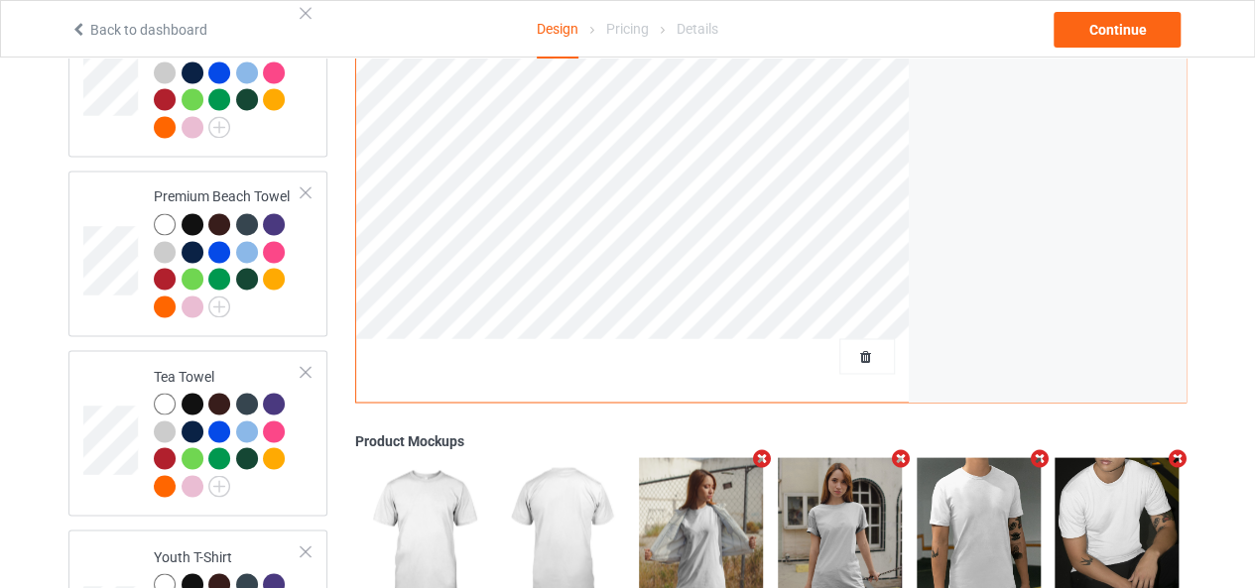
scroll to position [1523, 0]
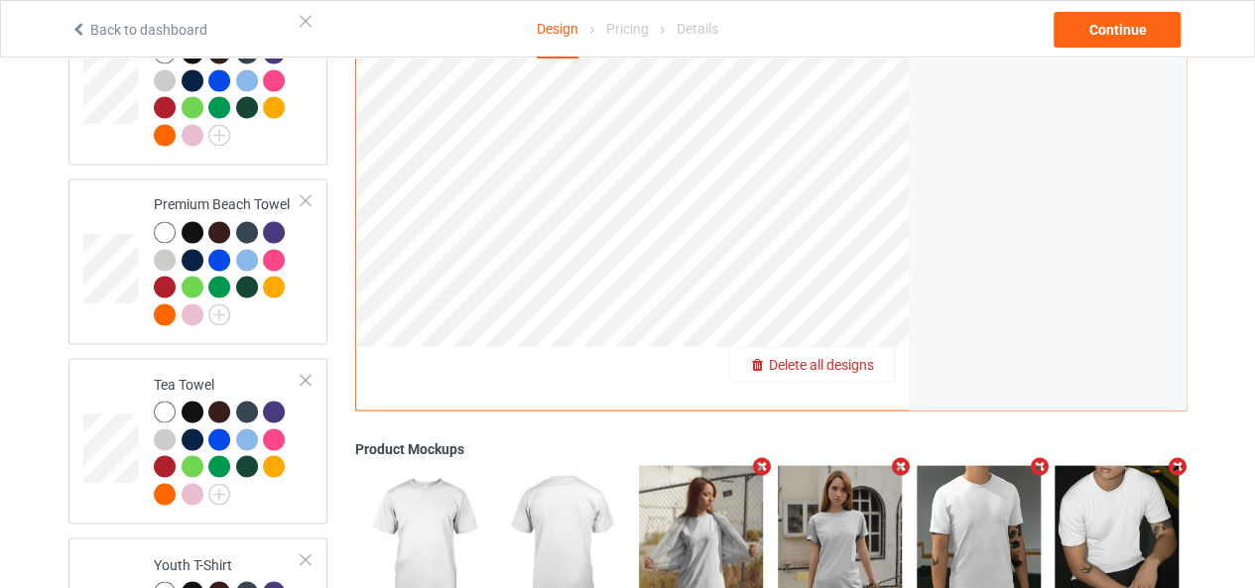
click at [873, 356] on span "Delete all designs" at bounding box center [821, 364] width 105 height 16
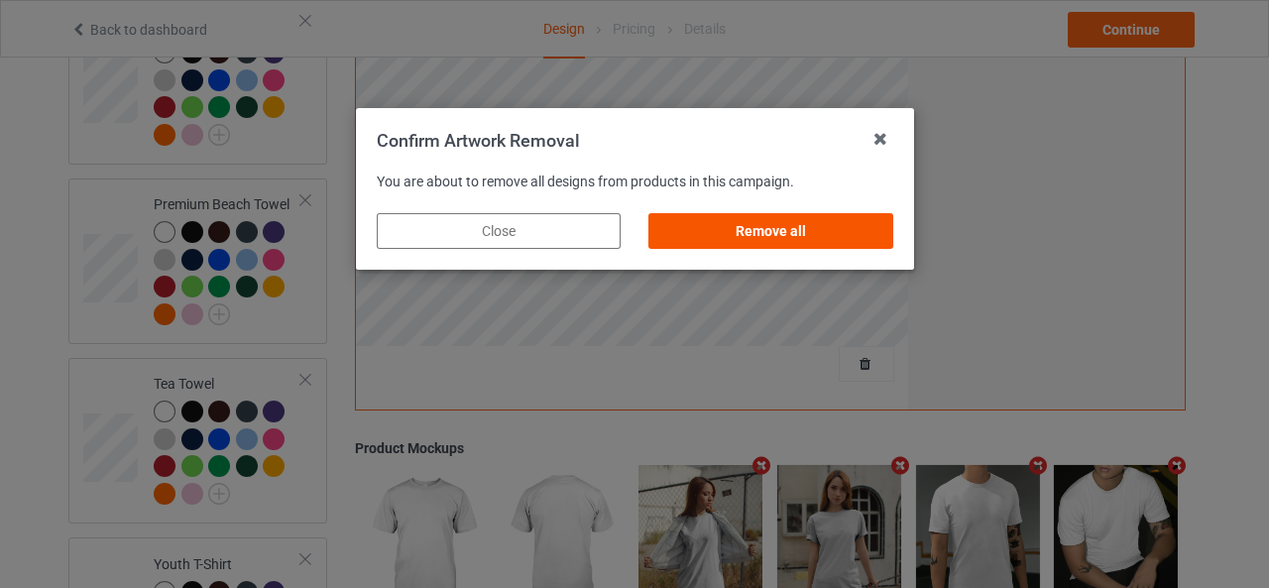
click at [732, 236] on div "Remove all" at bounding box center [771, 231] width 244 height 36
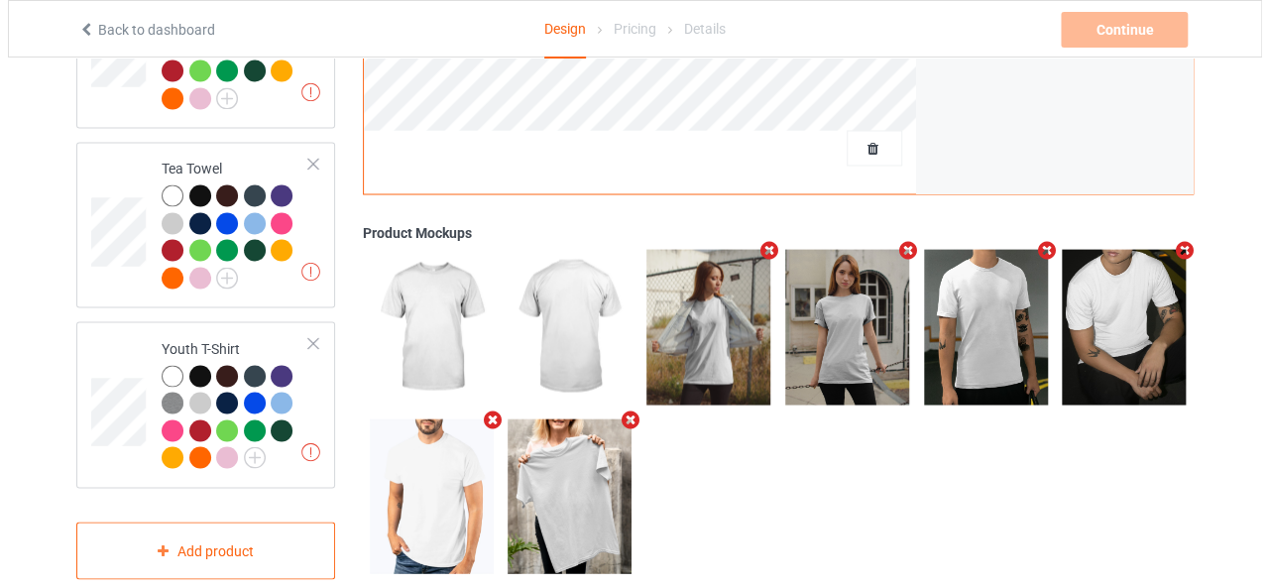
scroll to position [1749, 0]
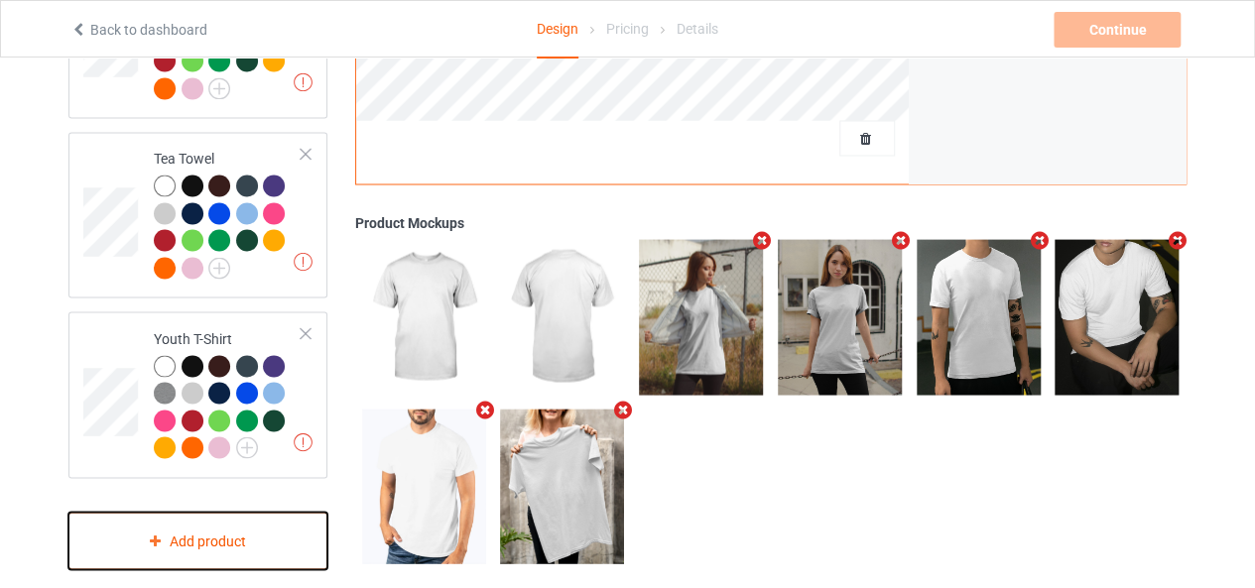
click at [204, 538] on div "Add product" at bounding box center [197, 541] width 259 height 59
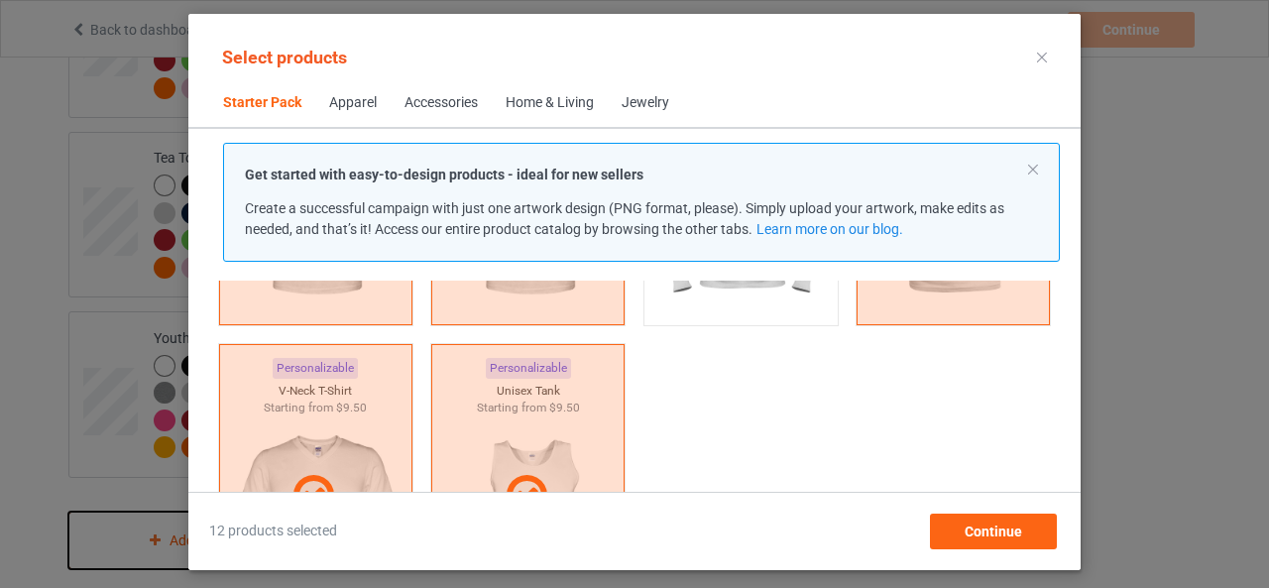
scroll to position [131, 0]
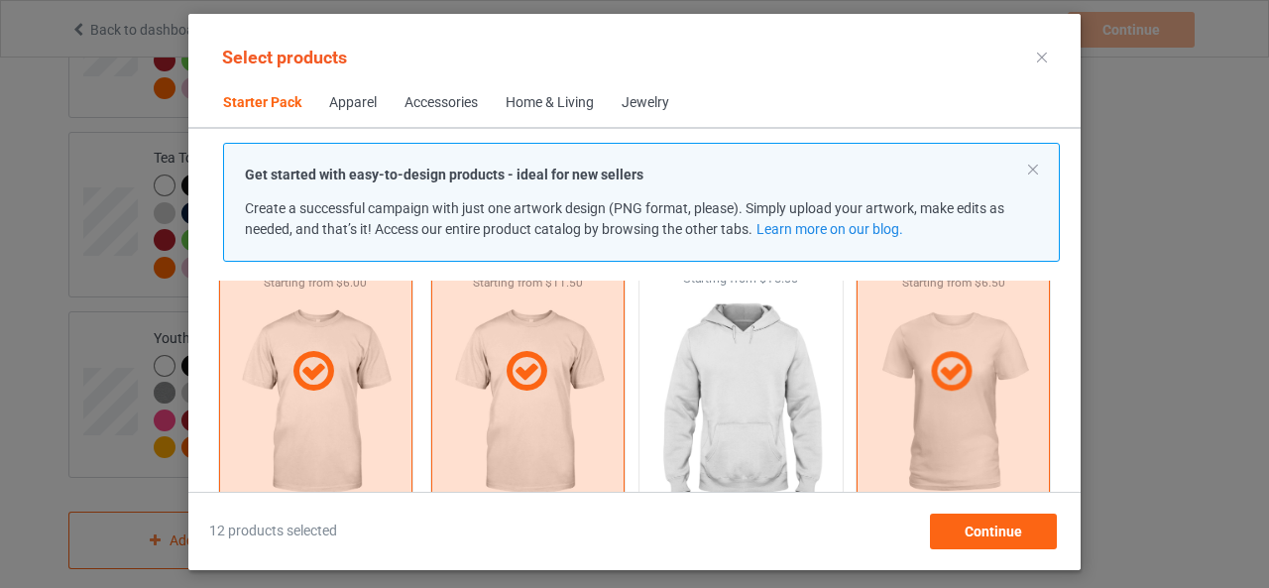
click at [701, 392] on img at bounding box center [741, 404] width 186 height 233
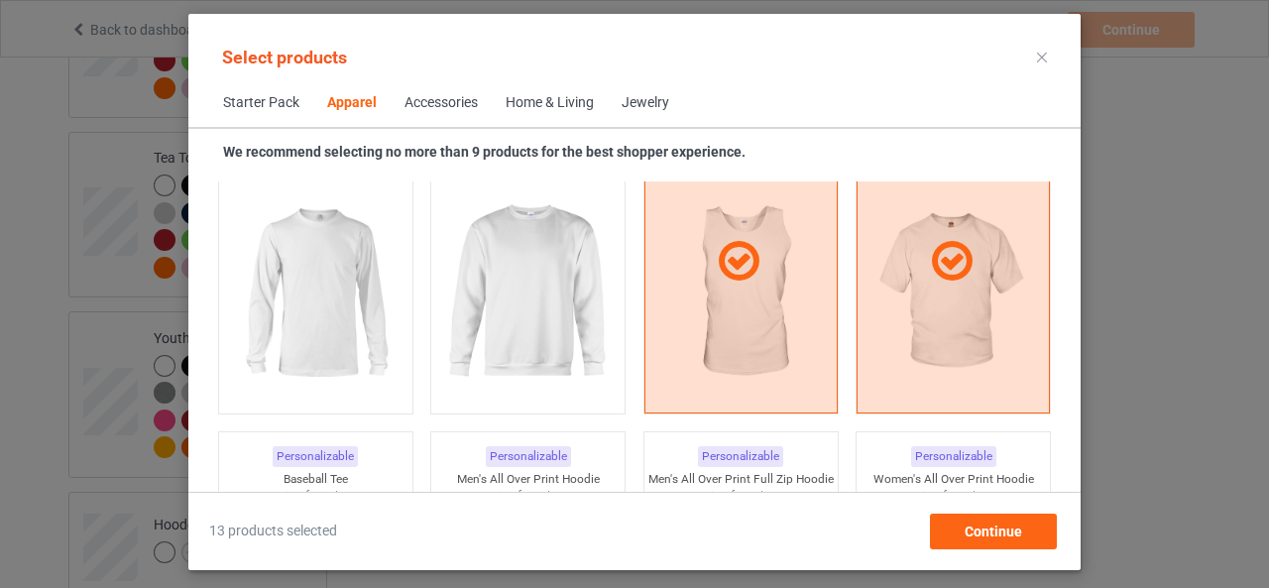
scroll to position [1519, 0]
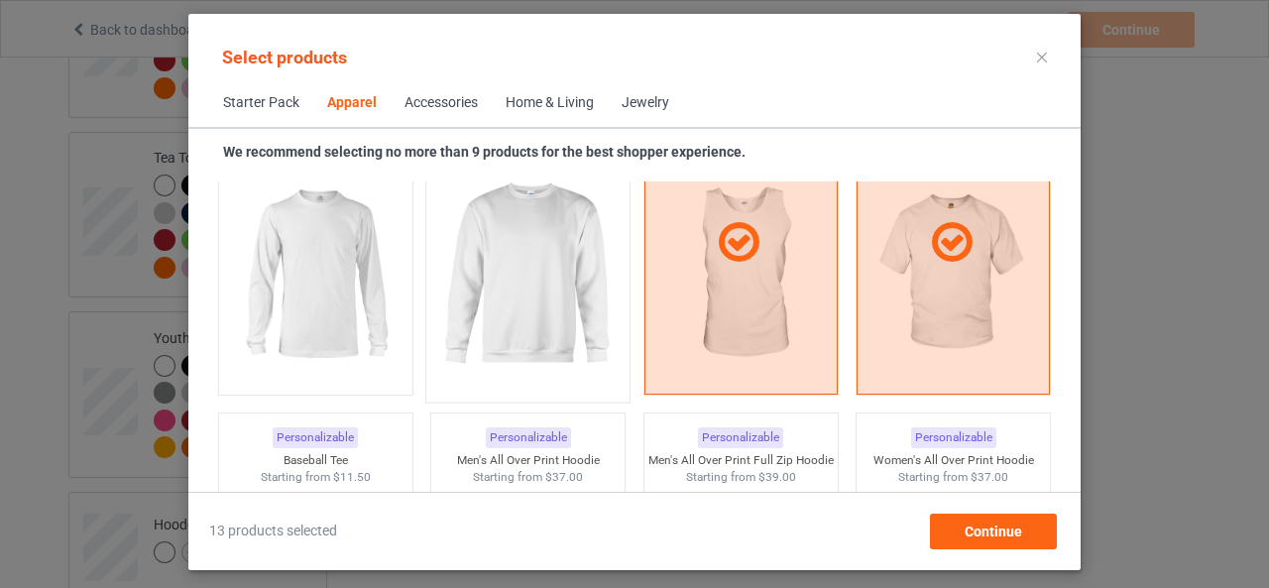
click at [508, 229] on img at bounding box center [528, 275] width 186 height 233
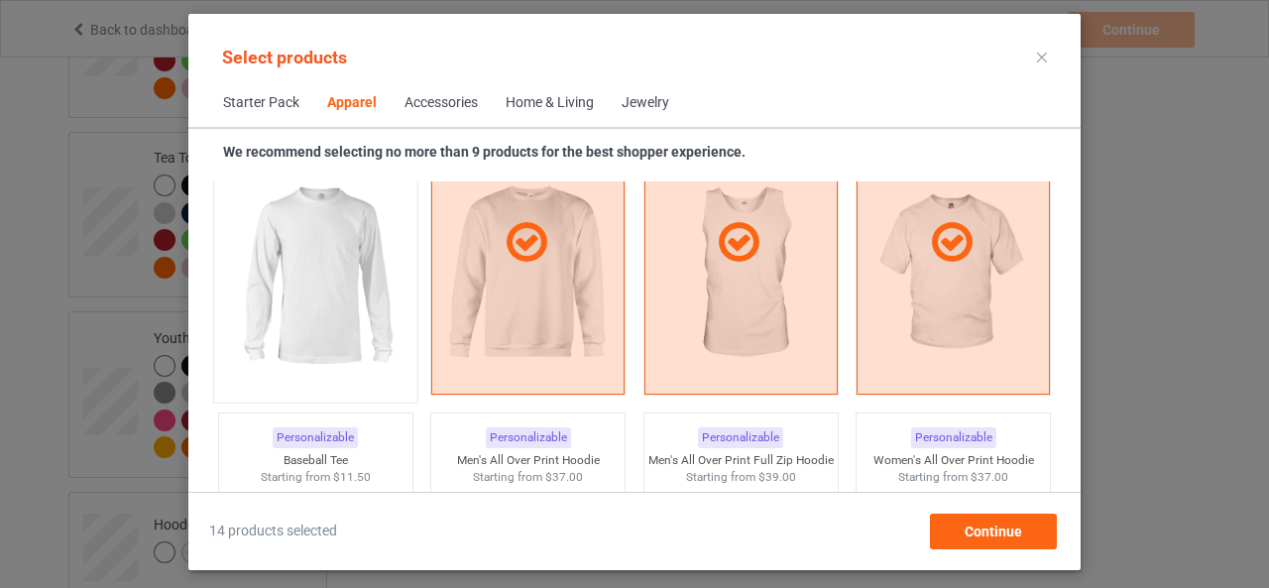
click at [366, 237] on img at bounding box center [315, 275] width 186 height 233
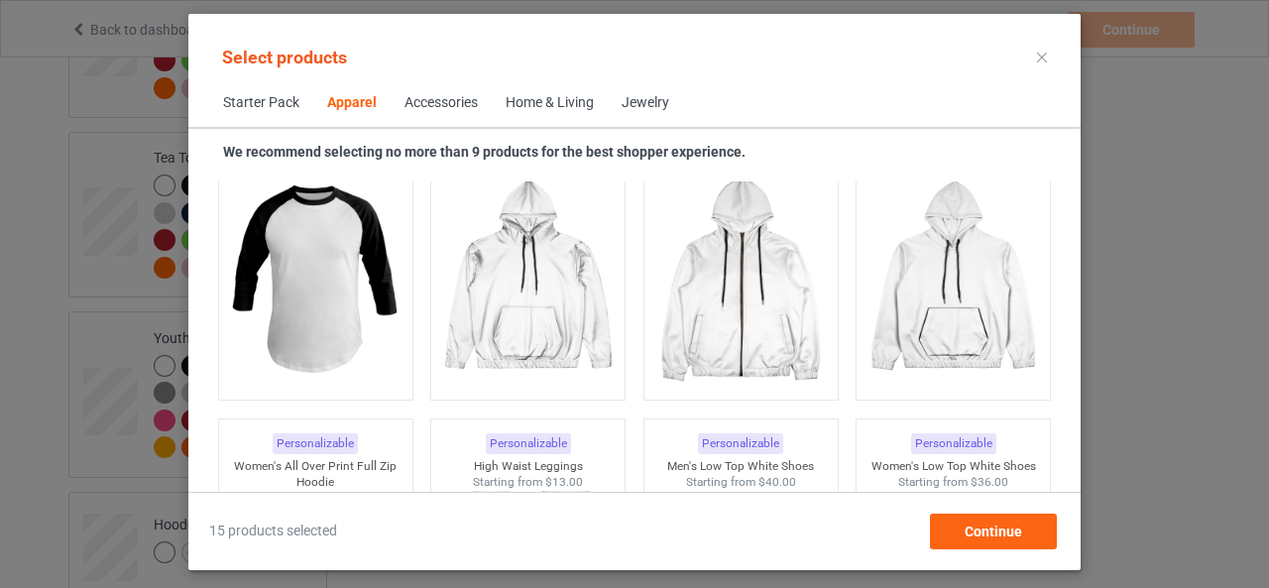
scroll to position [1797, 0]
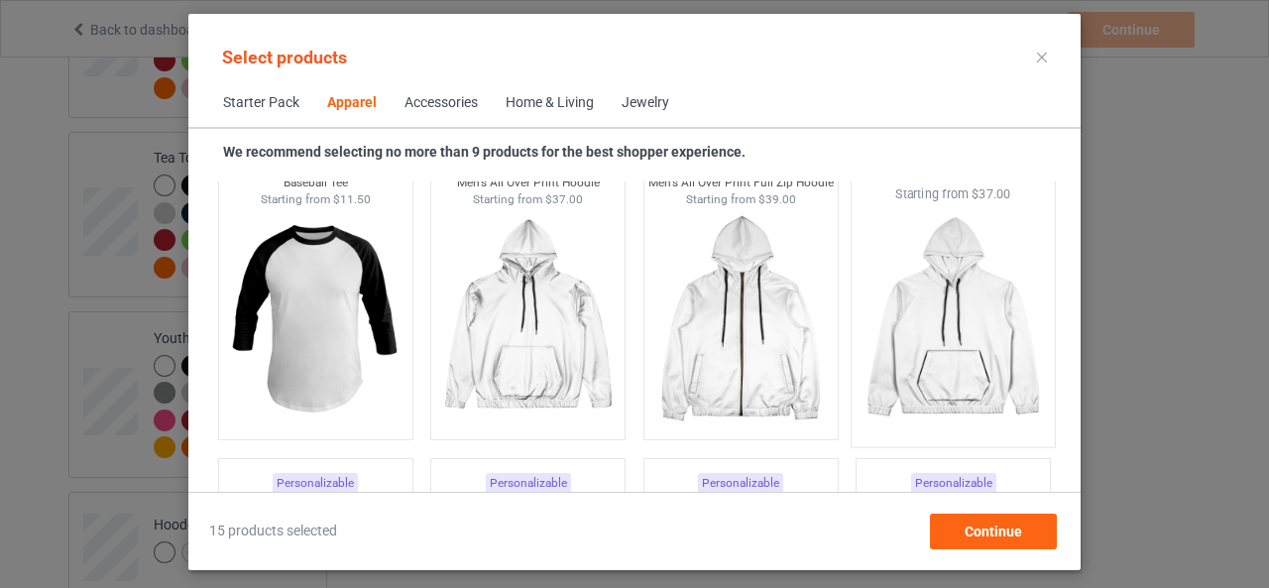
click at [937, 308] on img at bounding box center [954, 319] width 186 height 233
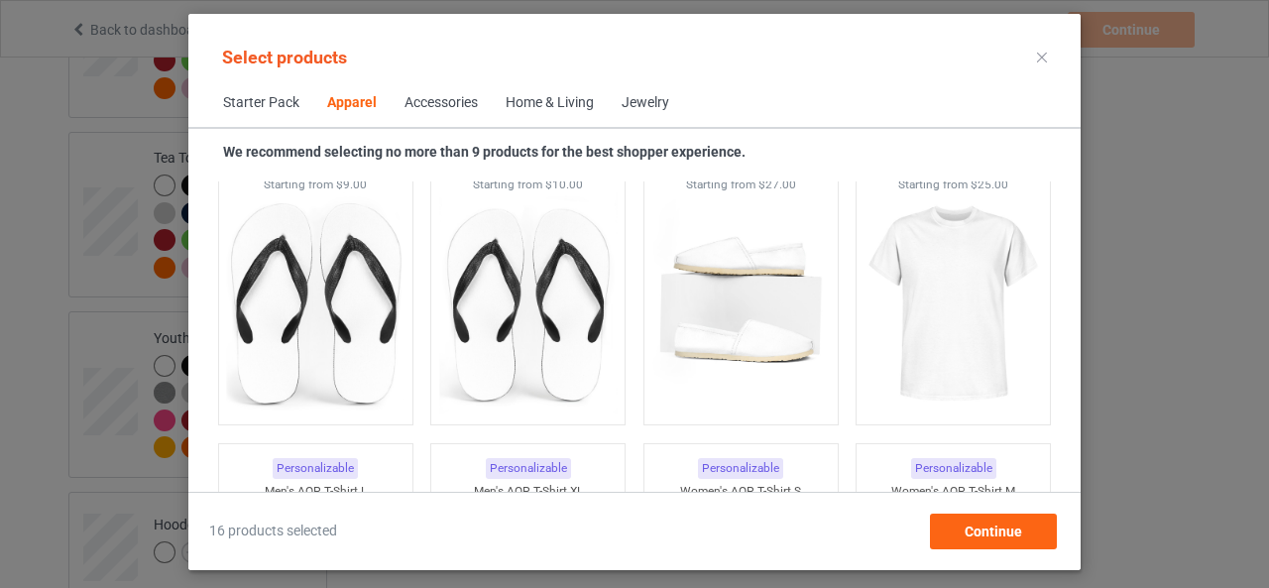
scroll to position [3106, 0]
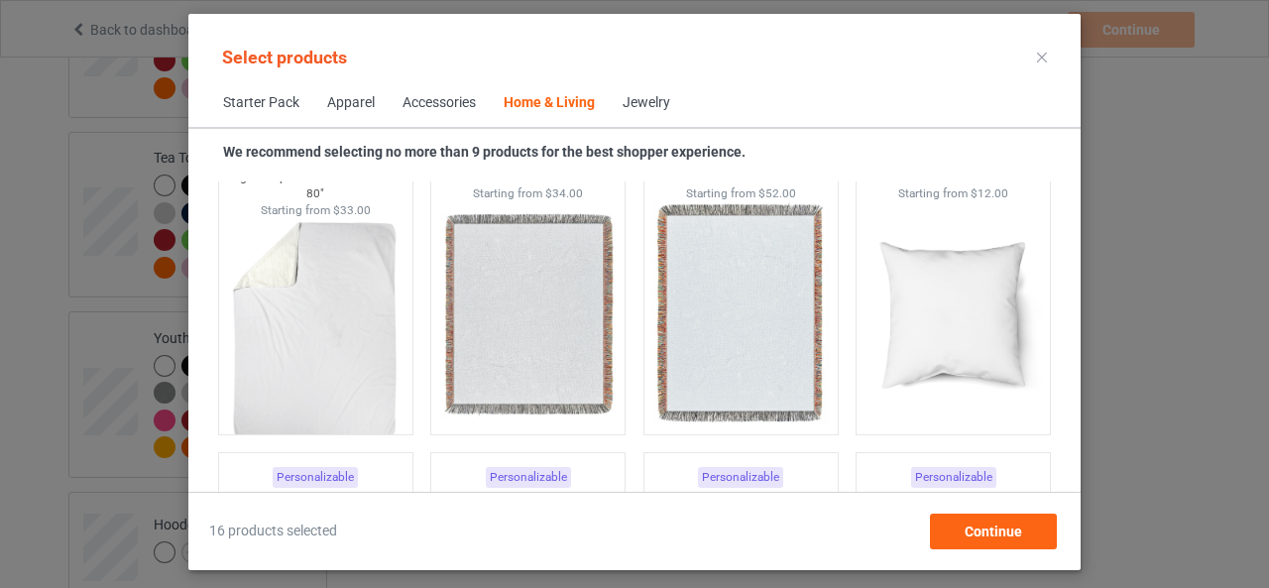
scroll to position [9969, 0]
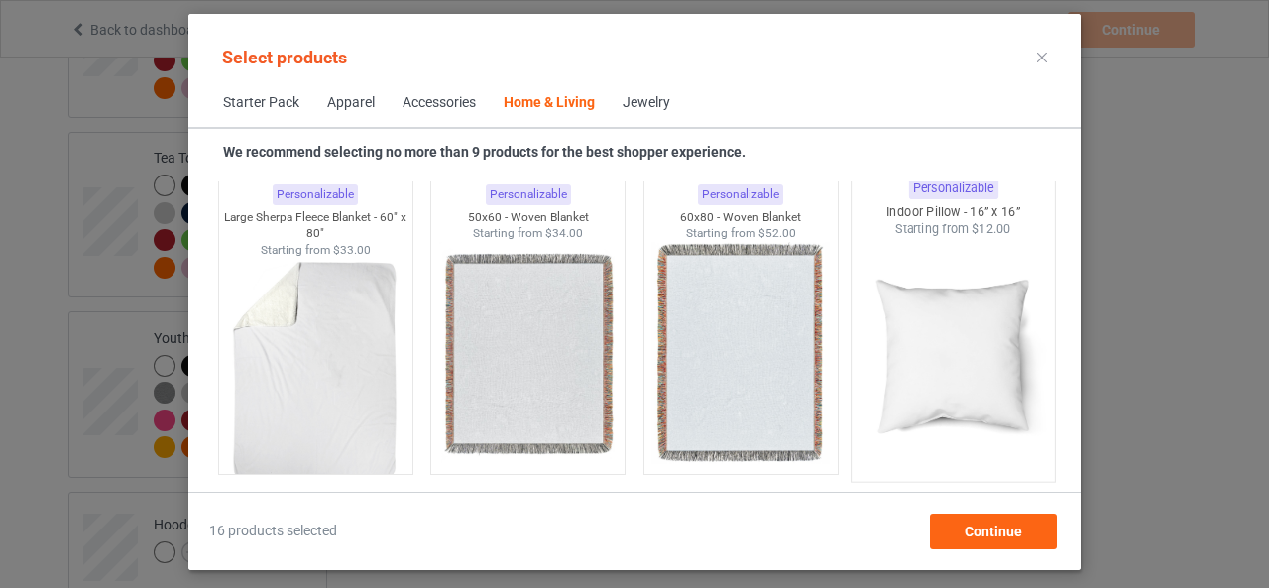
click at [964, 336] on img at bounding box center [954, 354] width 186 height 233
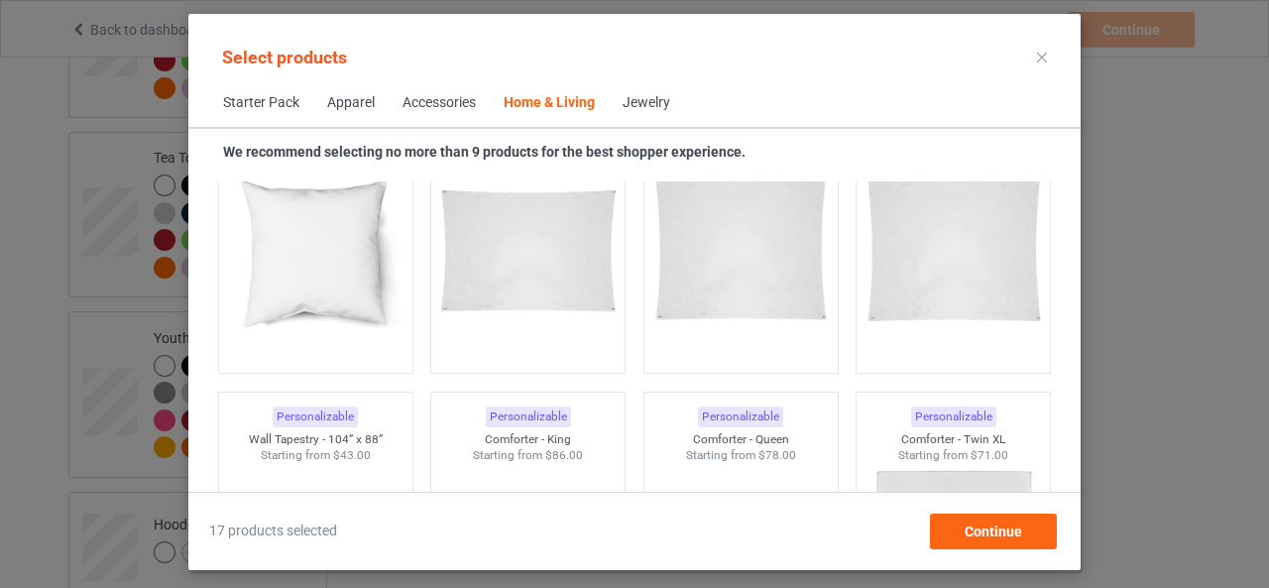
scroll to position [10406, 0]
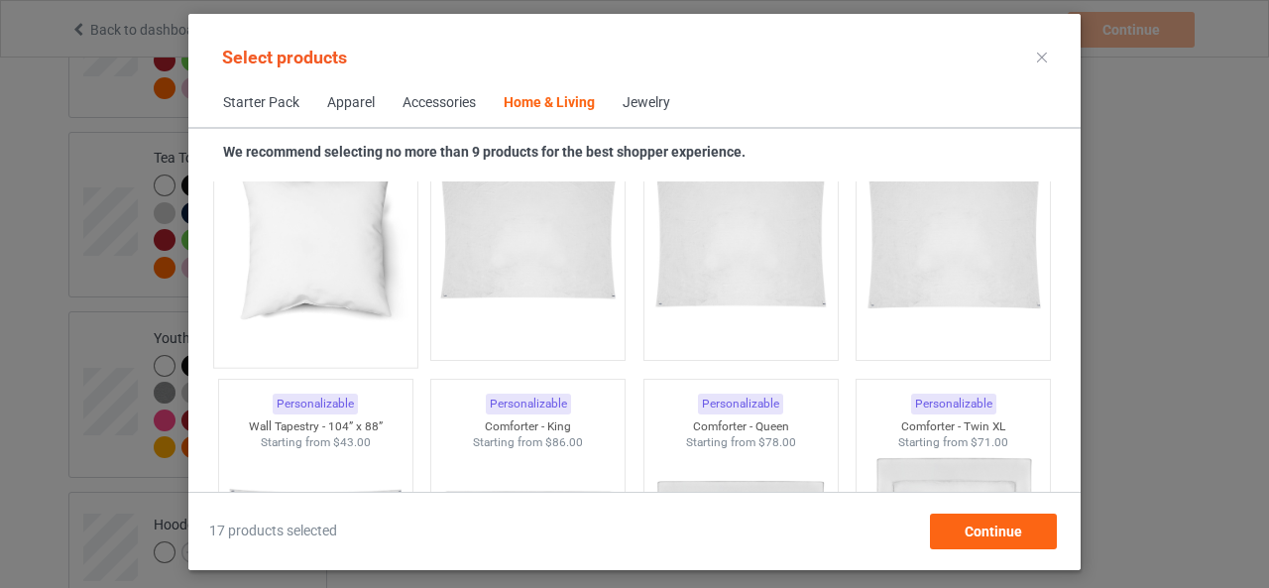
click at [295, 233] on img at bounding box center [315, 240] width 186 height 233
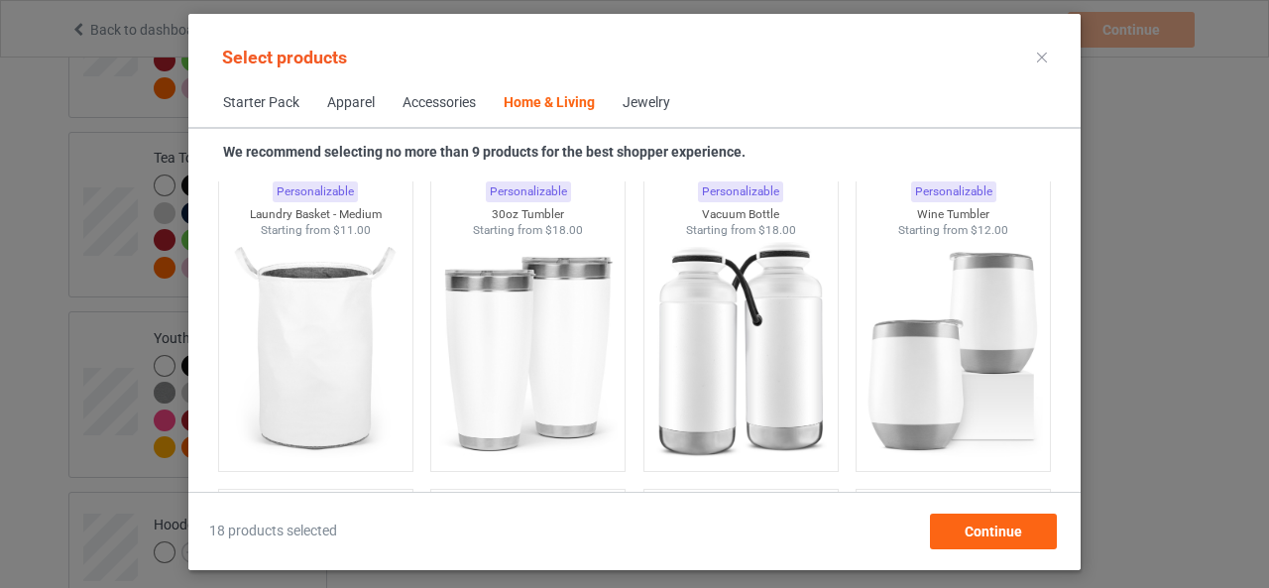
scroll to position [15166, 0]
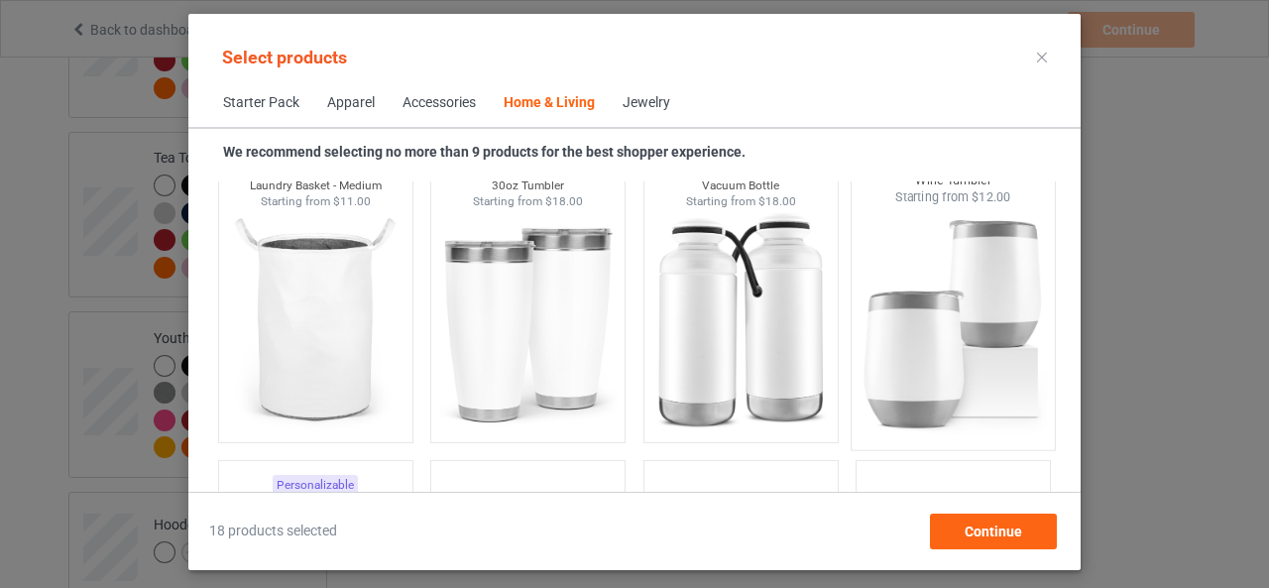
click at [955, 316] on img at bounding box center [954, 322] width 186 height 233
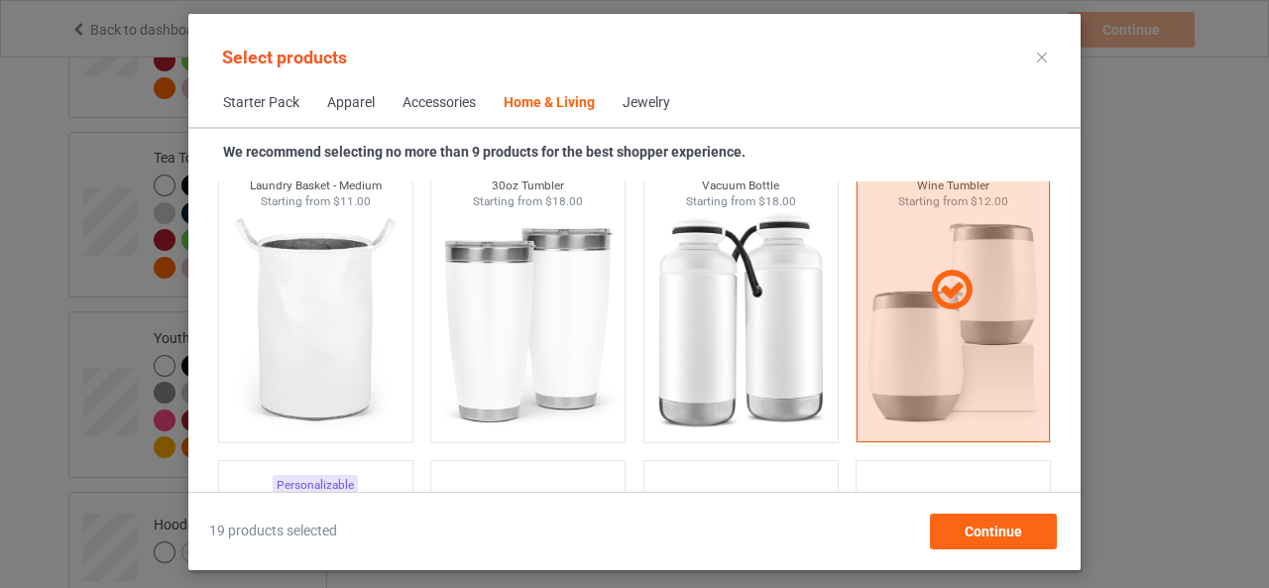
scroll to position [15126, 0]
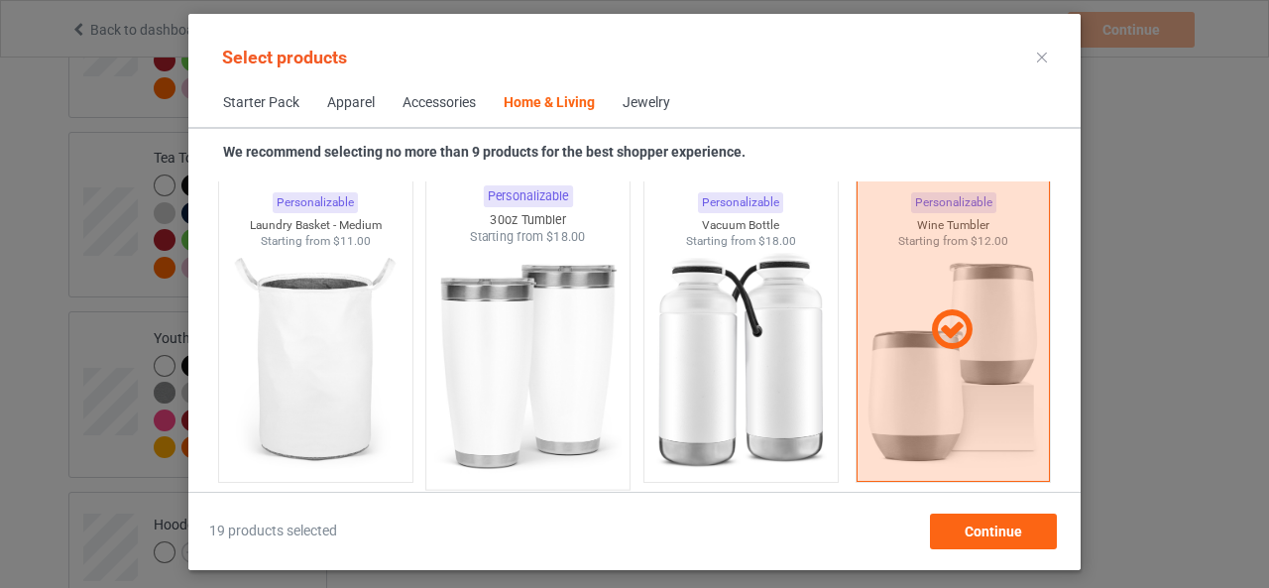
click at [560, 350] on img at bounding box center [528, 362] width 186 height 233
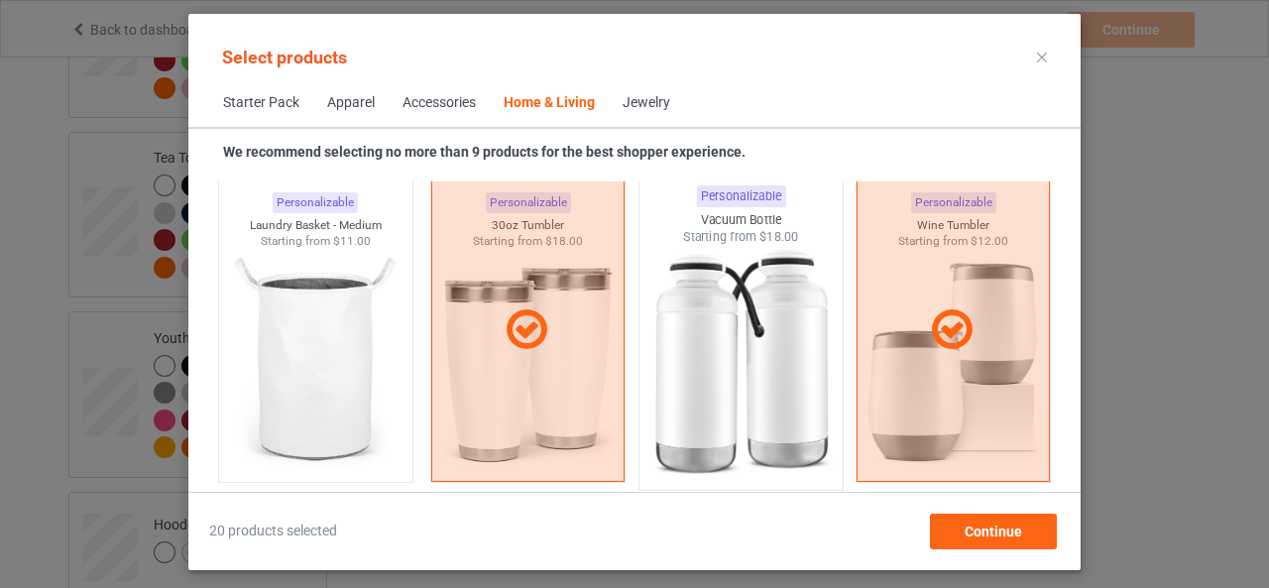
click at [736, 370] on img at bounding box center [741, 362] width 186 height 233
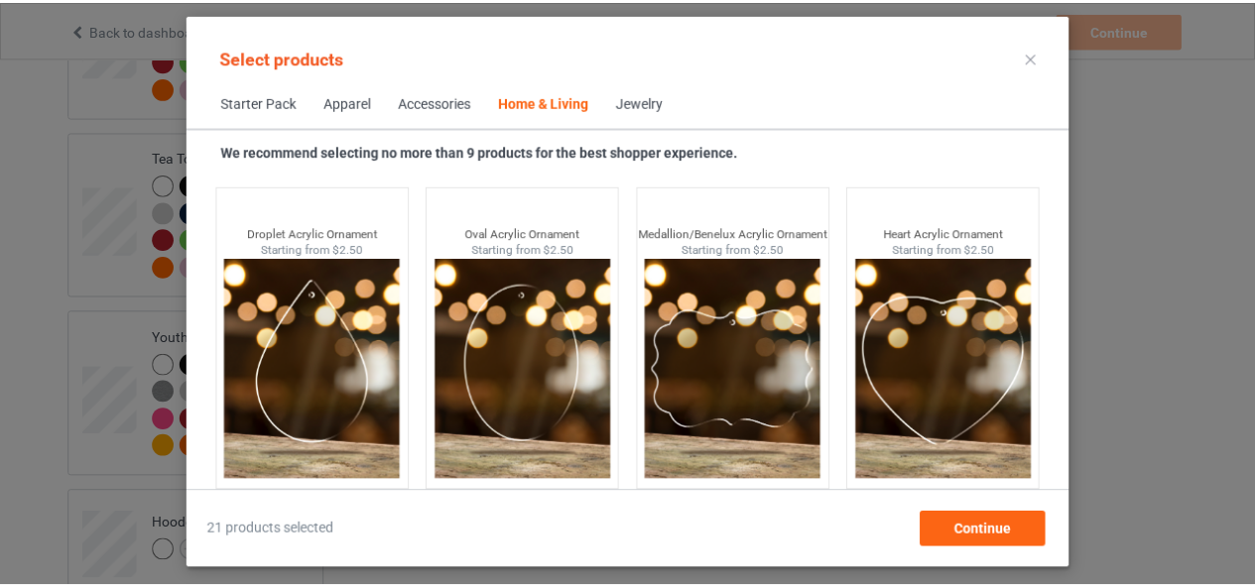
scroll to position [15771, 0]
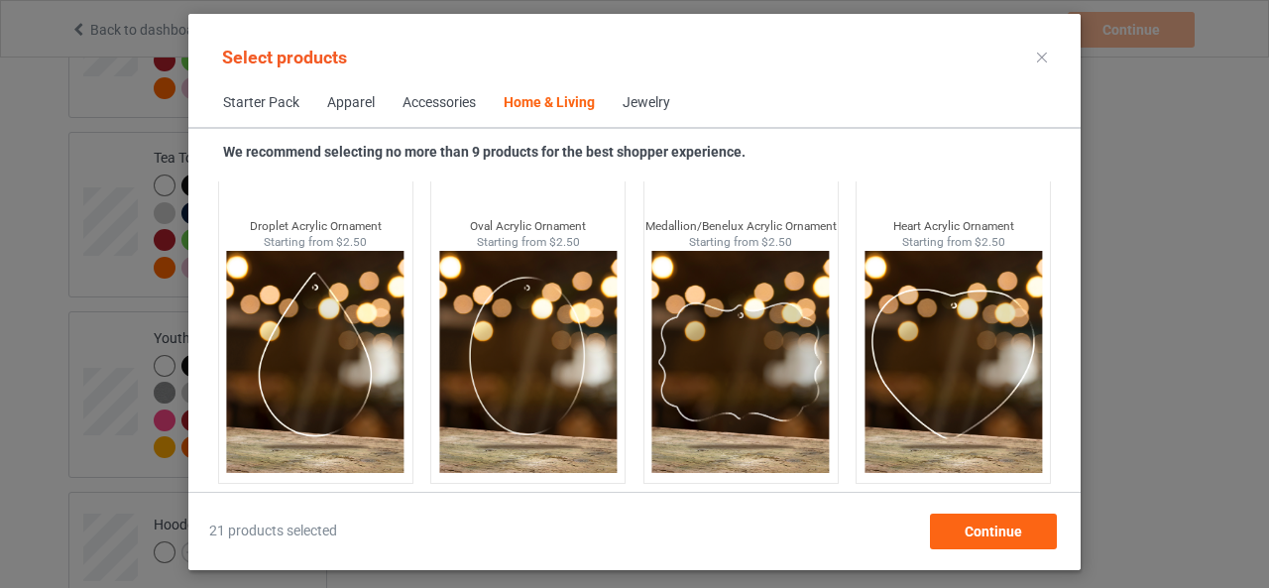
click at [657, 106] on div "Jewelry" at bounding box center [647, 103] width 48 height 20
click at [1009, 533] on span "Continue" at bounding box center [994, 532] width 58 height 16
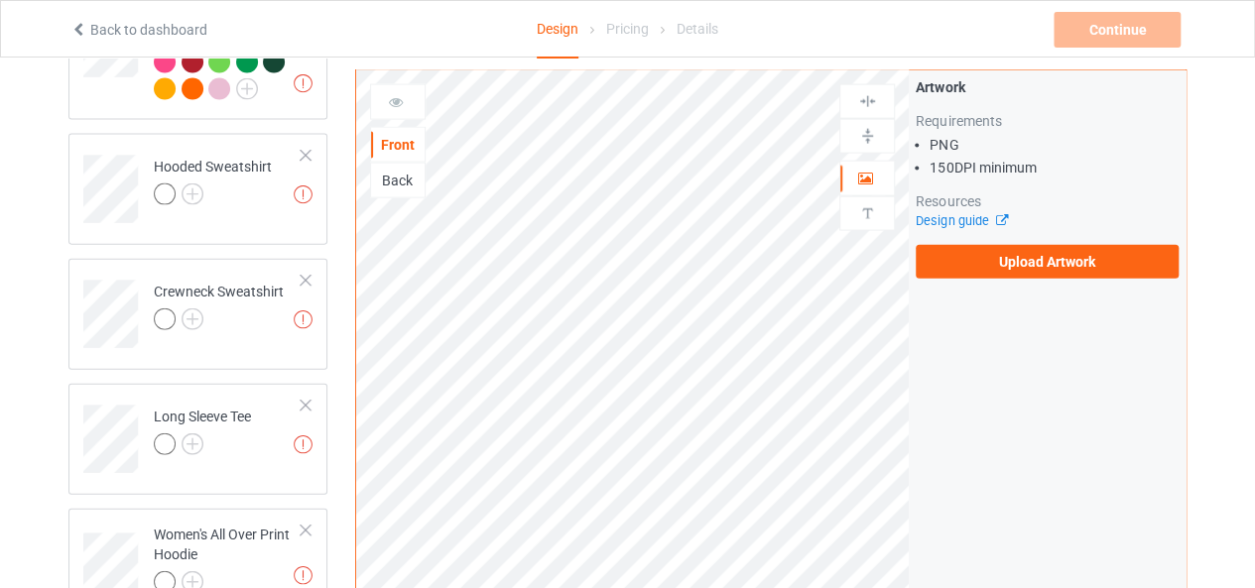
scroll to position [2099, 0]
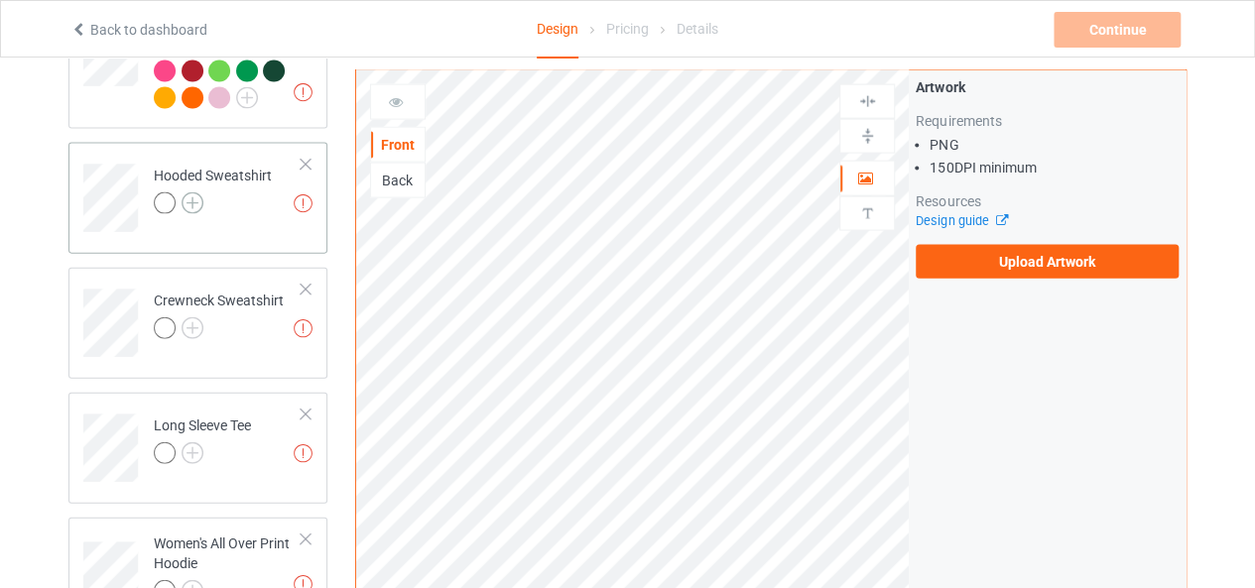
click at [200, 192] on img at bounding box center [192, 203] width 22 height 22
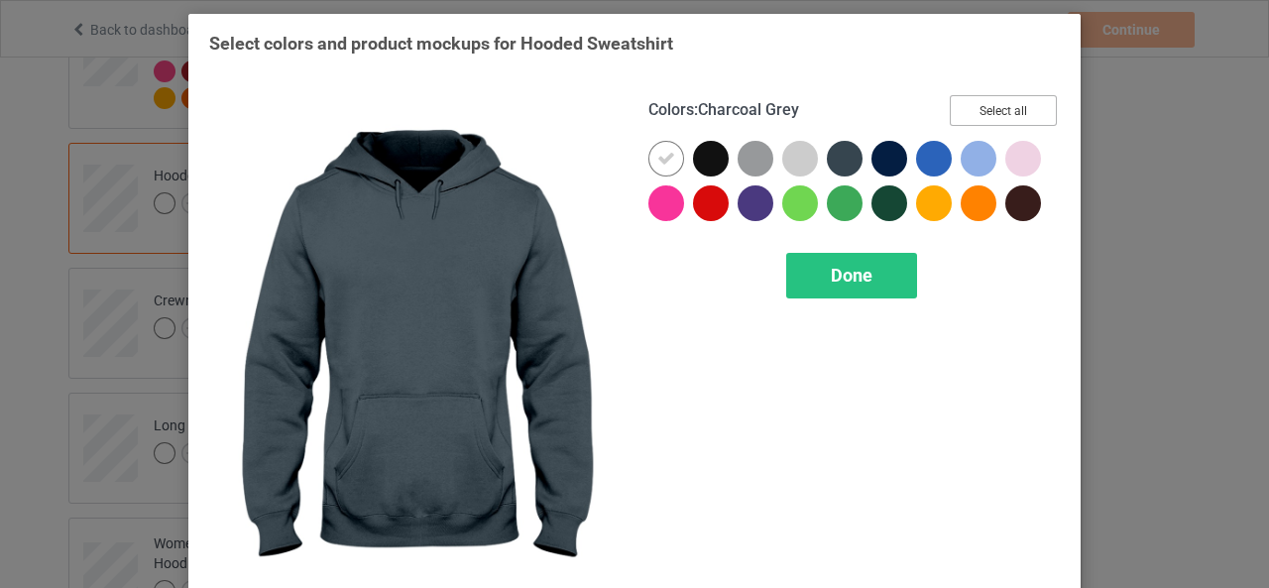
click at [985, 99] on button "Select all" at bounding box center [1003, 110] width 107 height 31
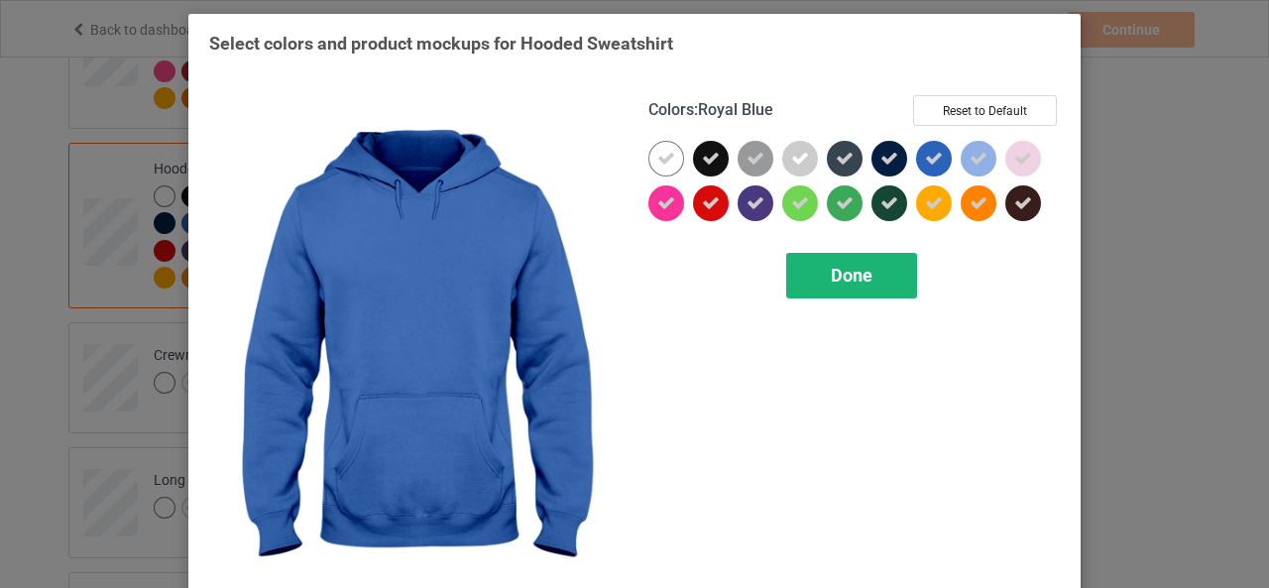
click at [841, 271] on span "Done" at bounding box center [852, 275] width 42 height 21
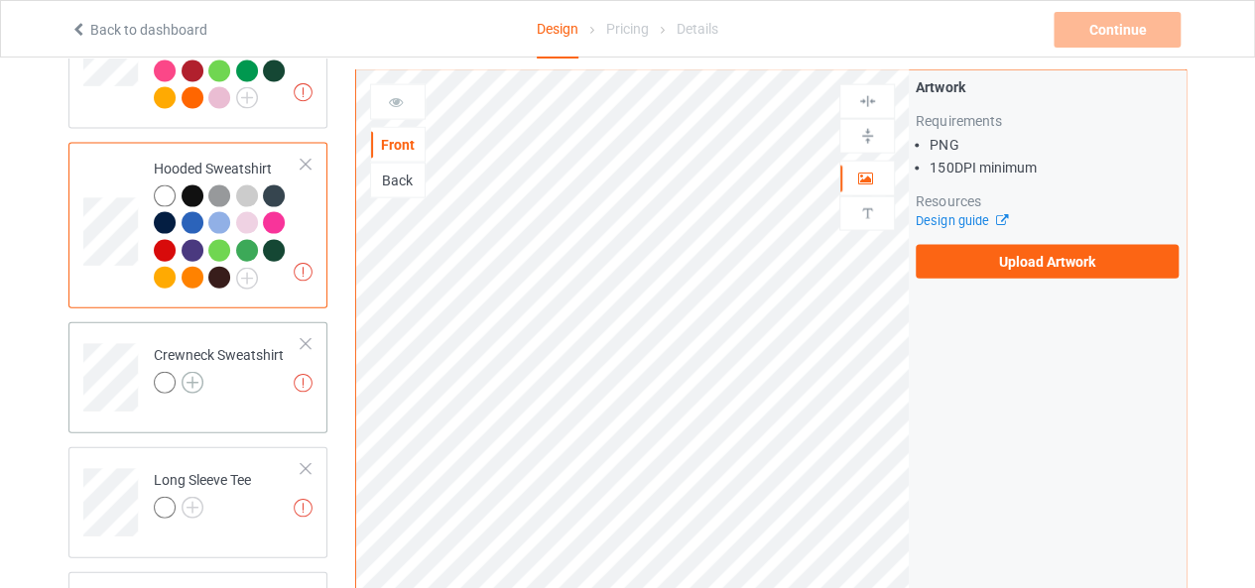
click at [201, 372] on img at bounding box center [192, 383] width 22 height 22
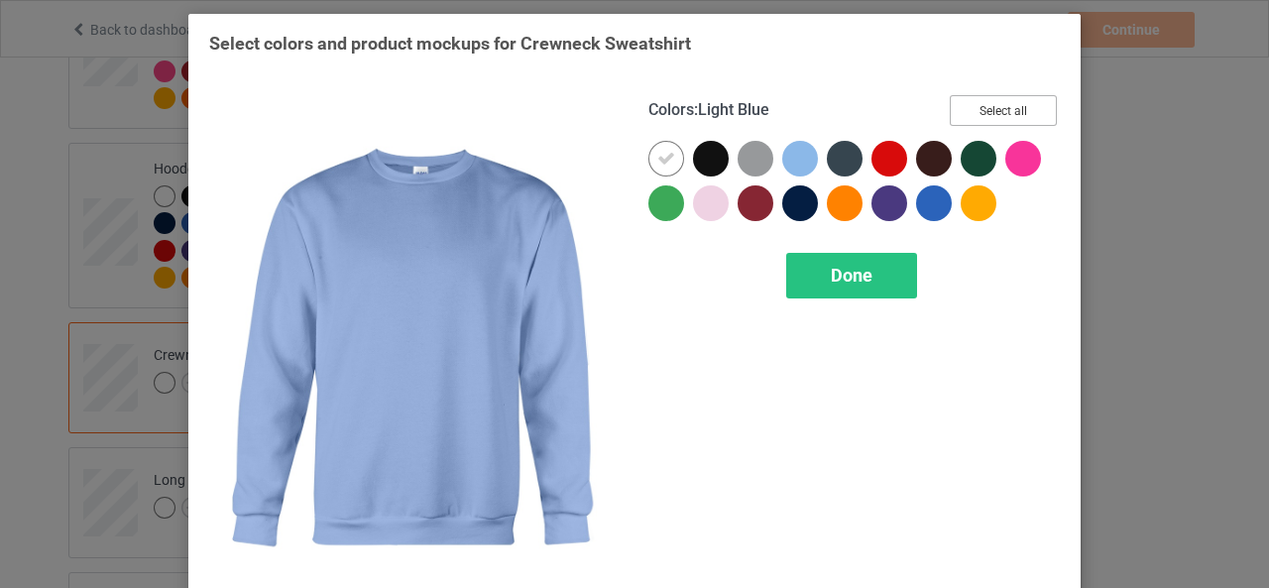
click at [1016, 111] on button "Select all" at bounding box center [1003, 110] width 107 height 31
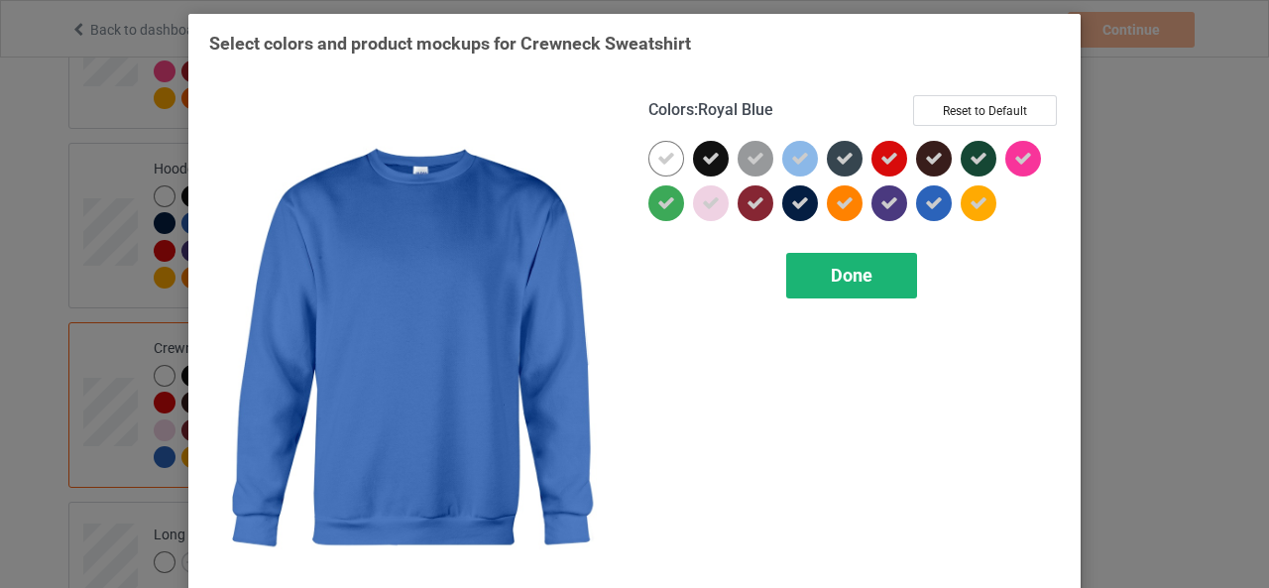
click at [849, 265] on span "Done" at bounding box center [852, 275] width 42 height 21
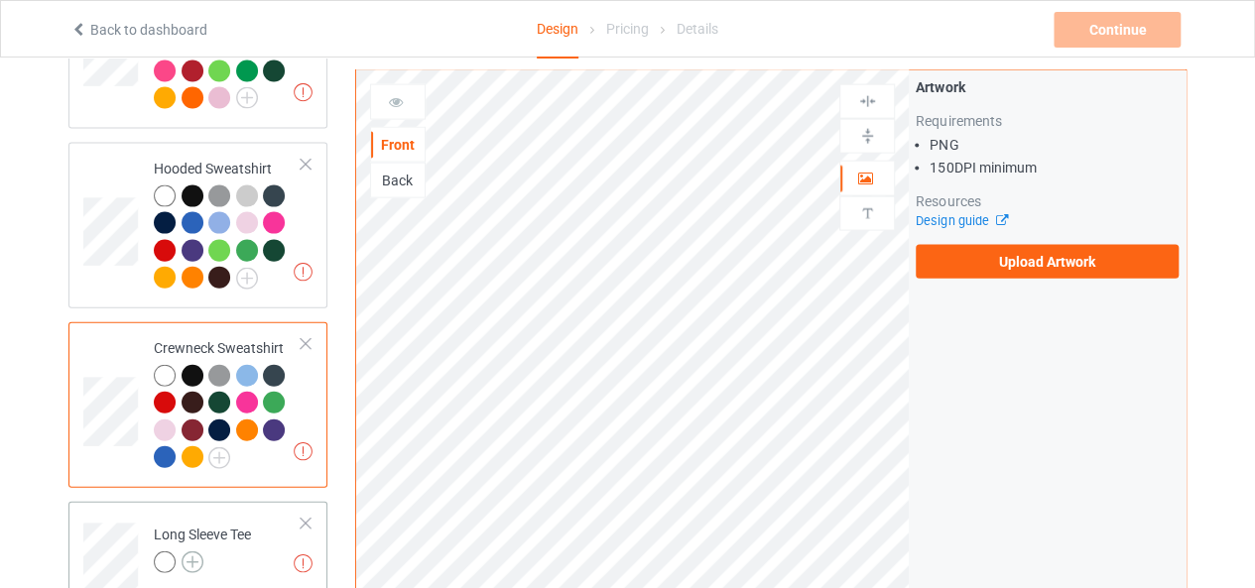
click at [198, 551] on img at bounding box center [192, 562] width 22 height 22
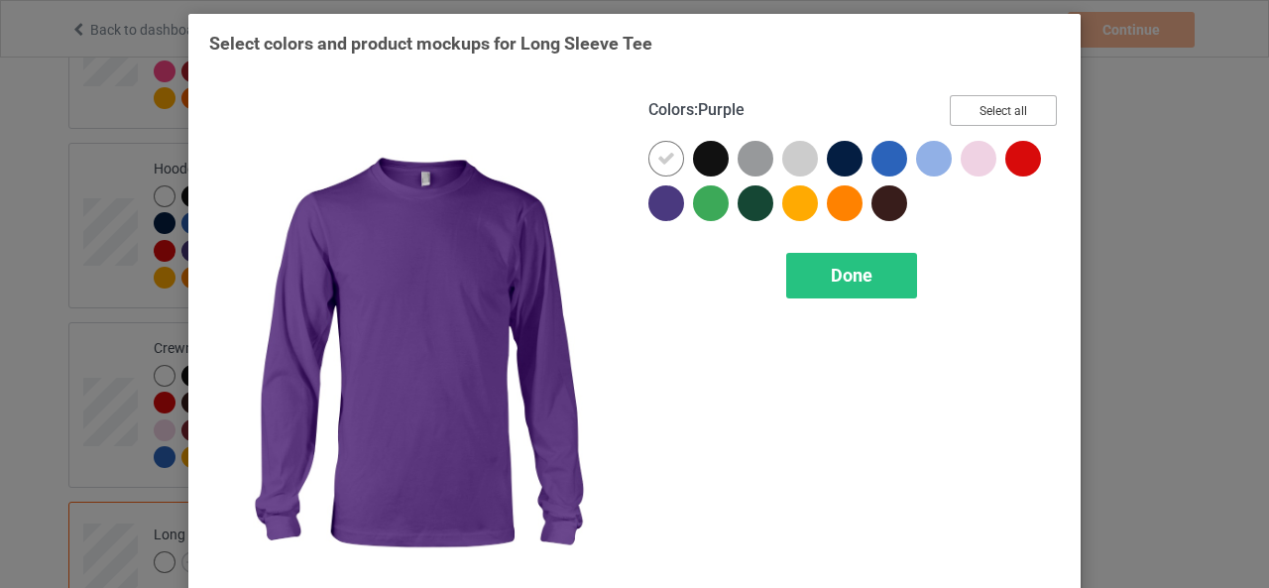
click at [998, 104] on button "Select all" at bounding box center [1003, 110] width 107 height 31
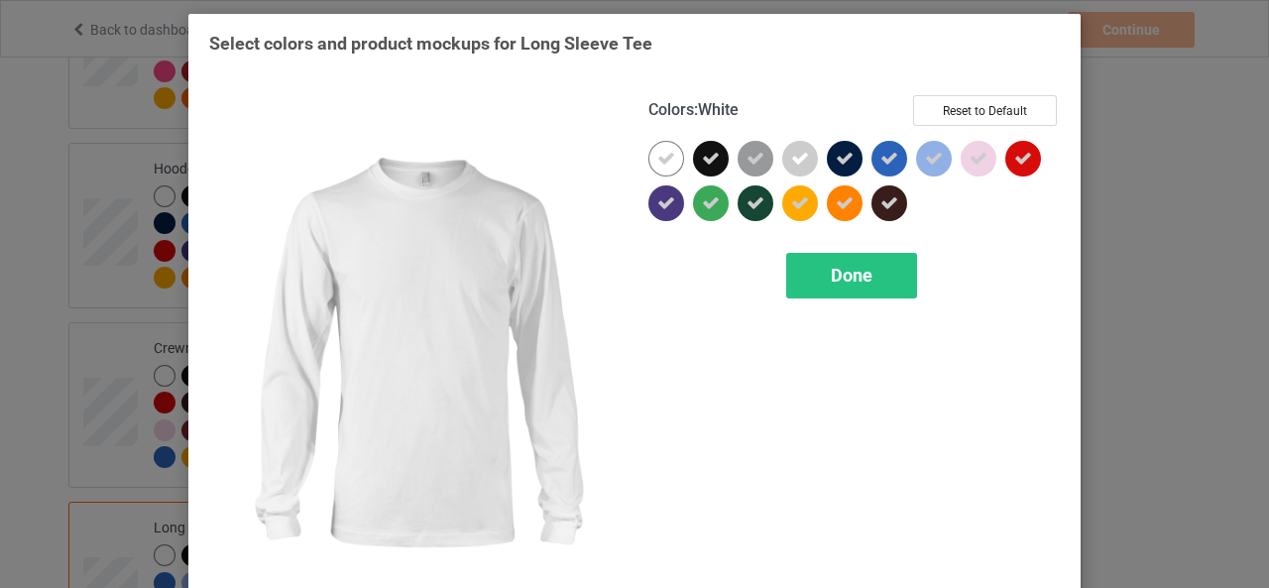
click at [662, 162] on icon at bounding box center [667, 159] width 18 height 18
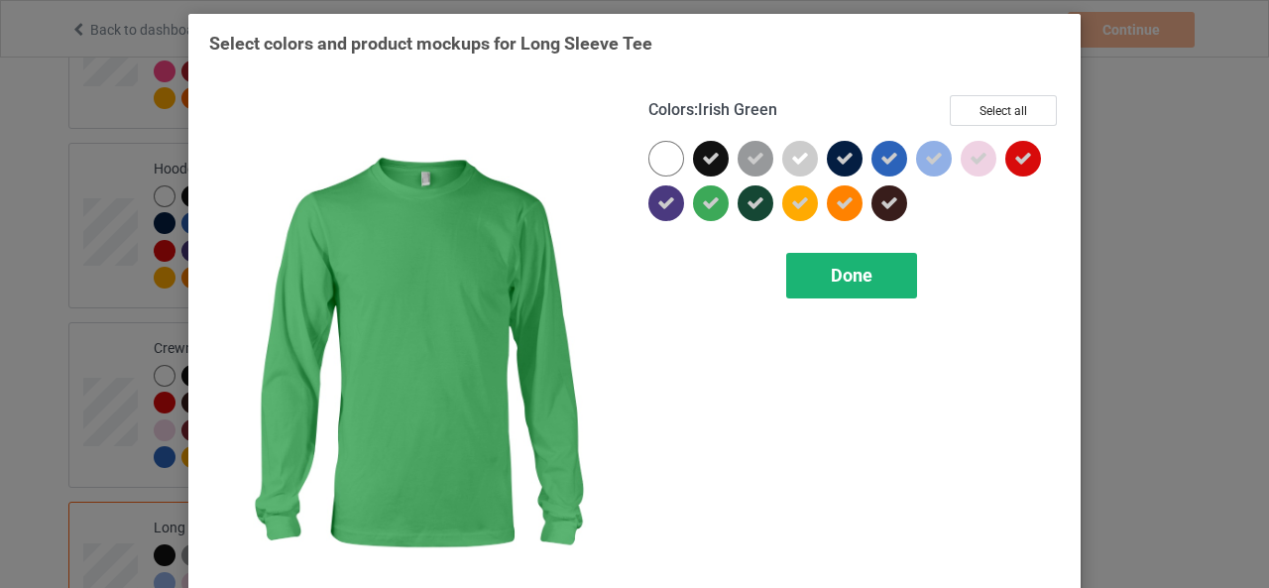
click at [848, 279] on span "Done" at bounding box center [852, 275] width 42 height 21
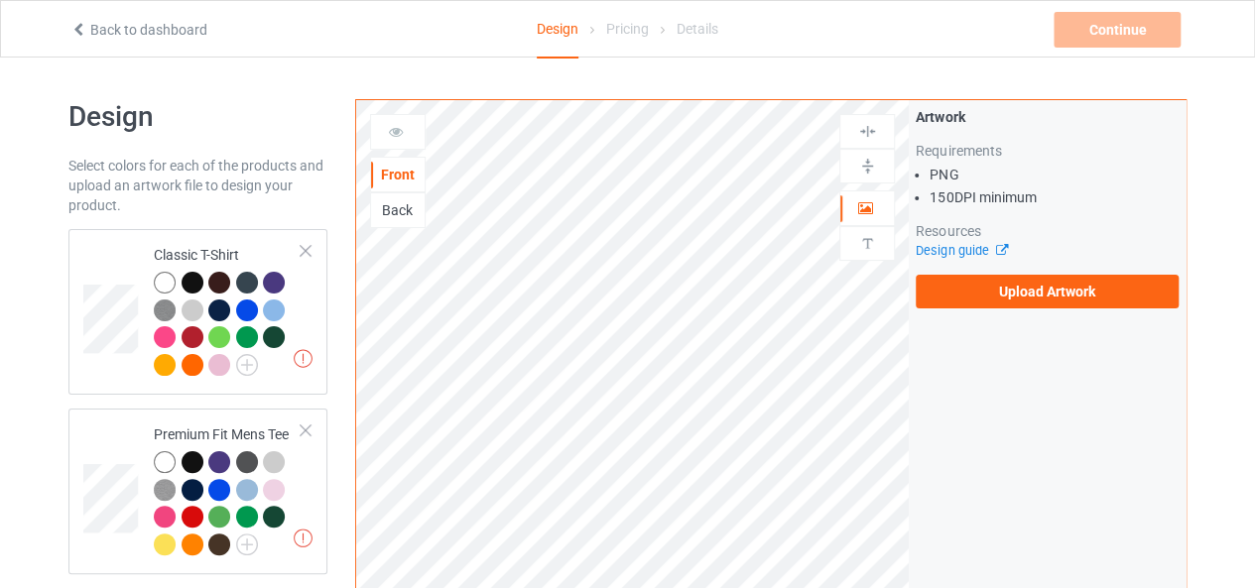
click at [119, 25] on link "Back to dashboard" at bounding box center [138, 30] width 137 height 16
